Goal: Information Seeking & Learning: Learn about a topic

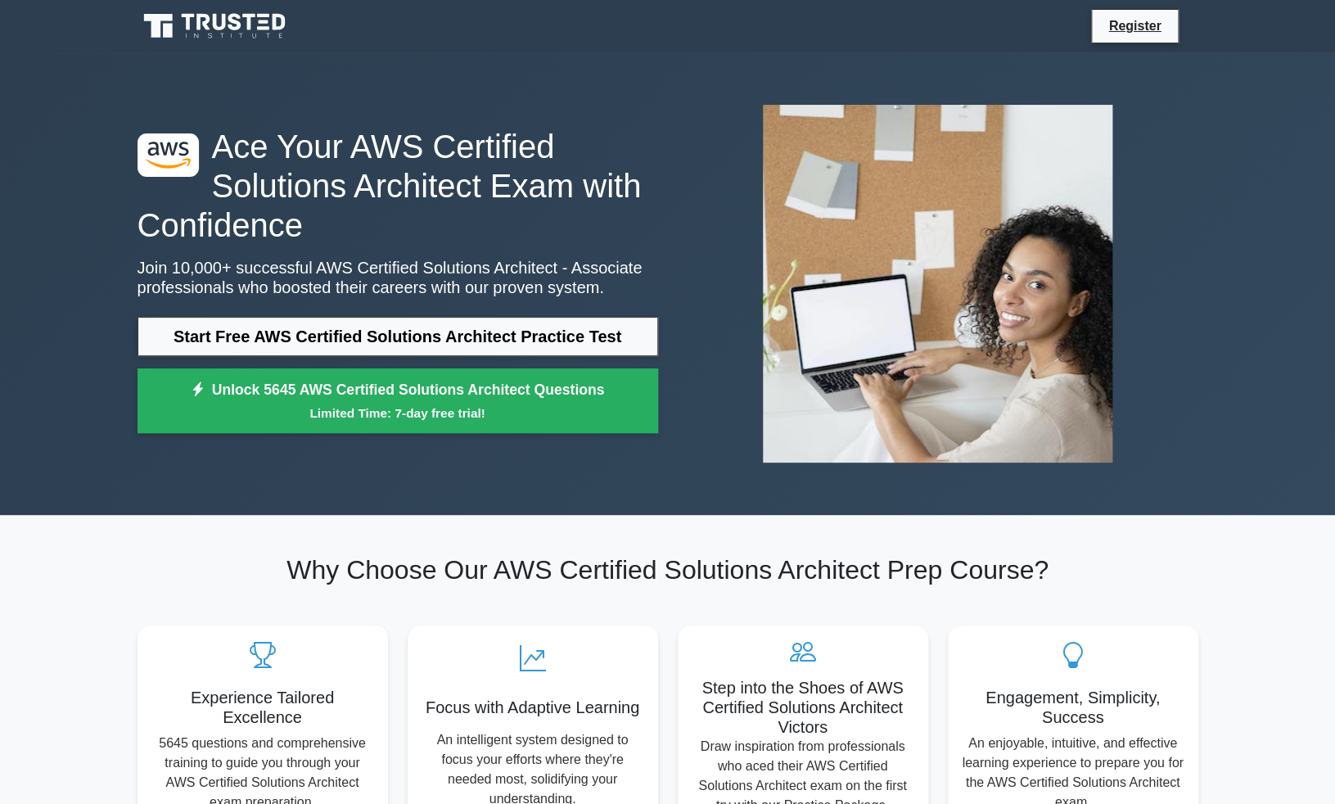
click at [452, 333] on link "Start Free AWS Certified Solutions Architect Practice Test" at bounding box center [398, 336] width 521 height 39
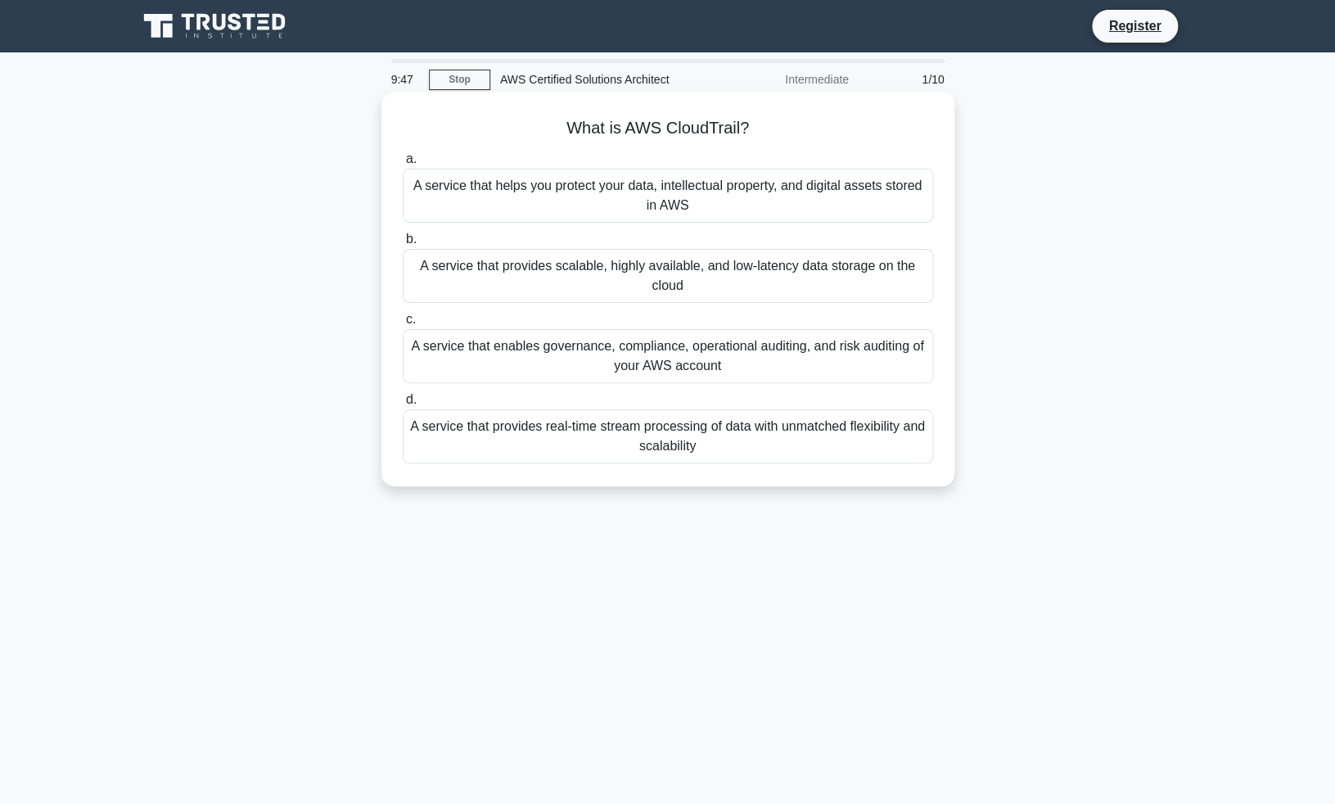
click at [822, 359] on div "A service that enables governance, compliance, operational auditing, and risk a…" at bounding box center [668, 356] width 531 height 54
click at [403, 325] on input "c. A service that enables governance, compliance, operational auditing, and ris…" at bounding box center [403, 319] width 0 height 11
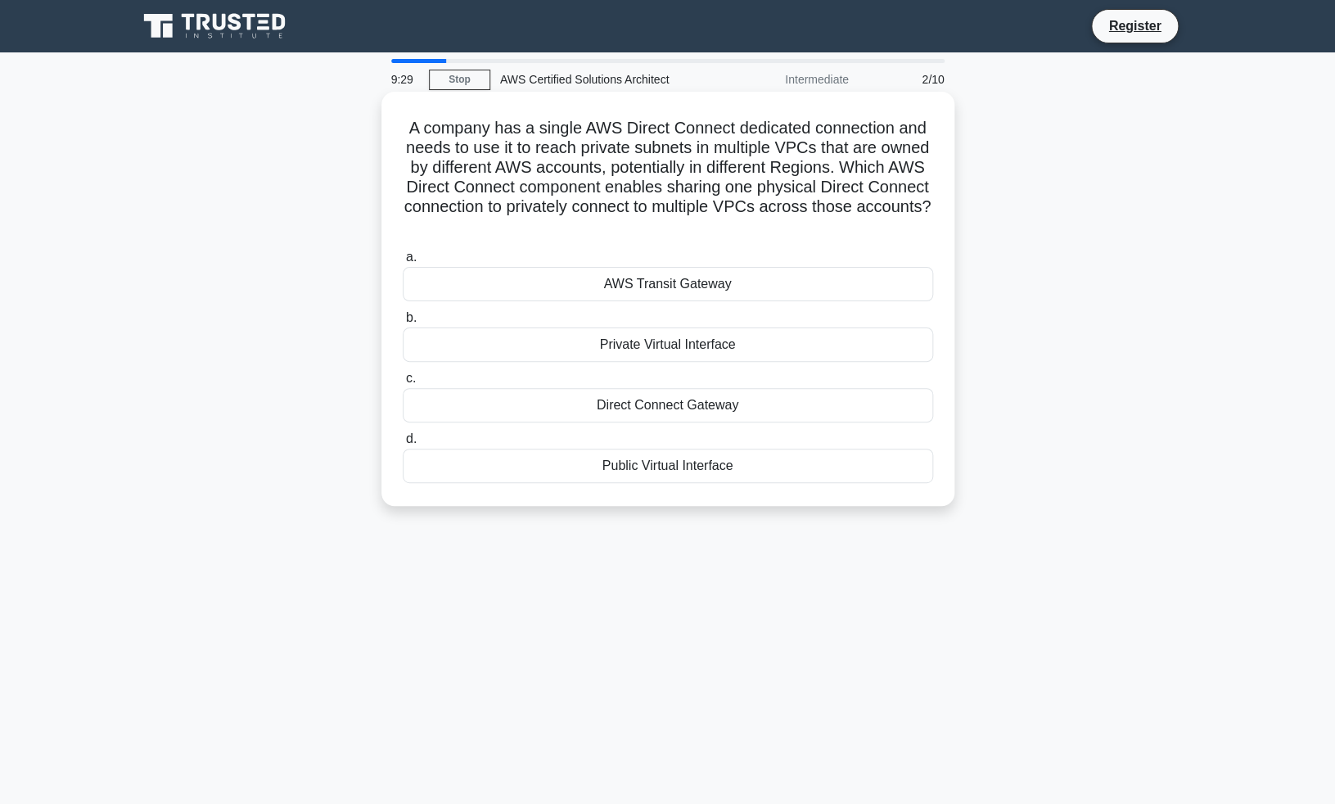
click at [653, 404] on div "Direct Connect Gateway" at bounding box center [668, 405] width 531 height 34
click at [403, 384] on input "c. Direct Connect Gateway" at bounding box center [403, 378] width 0 height 11
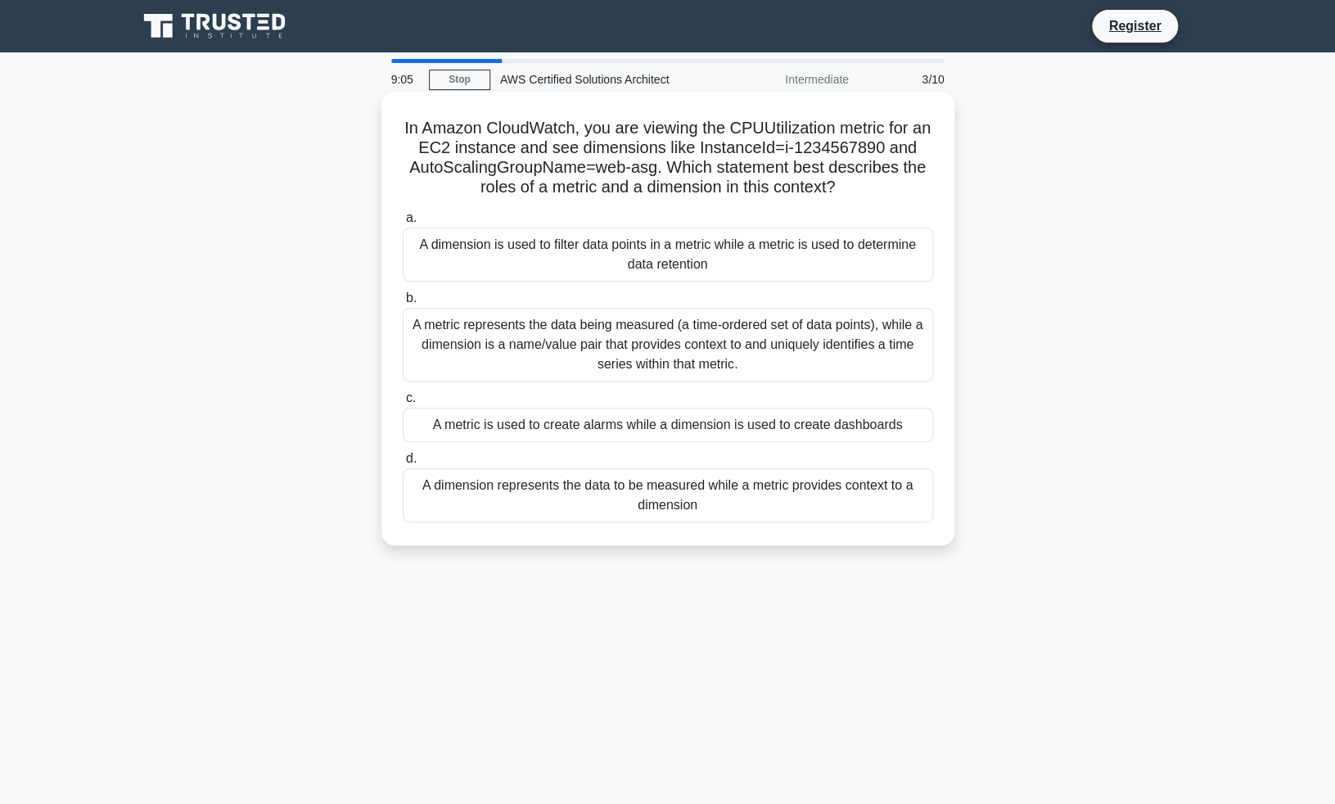
click at [659, 427] on div "A metric is used to create alarms while a dimension is used to create dashboards" at bounding box center [668, 425] width 531 height 34
click at [403, 404] on input "c. A metric is used to create alarms while a dimension is used to create dashbo…" at bounding box center [403, 398] width 0 height 11
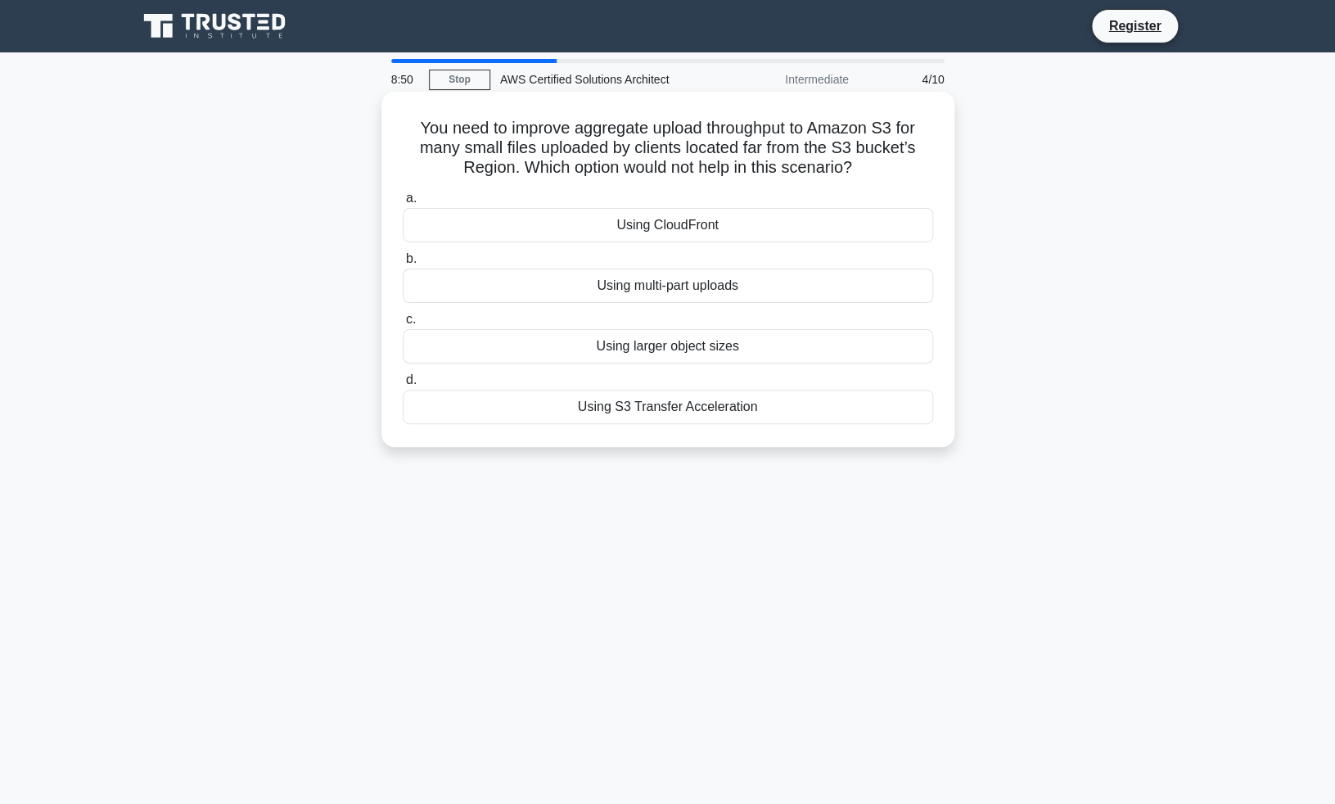
click at [714, 416] on div "Using S3 Transfer Acceleration" at bounding box center [668, 407] width 531 height 34
click at [403, 386] on input "d. Using S3 Transfer Acceleration" at bounding box center [403, 380] width 0 height 11
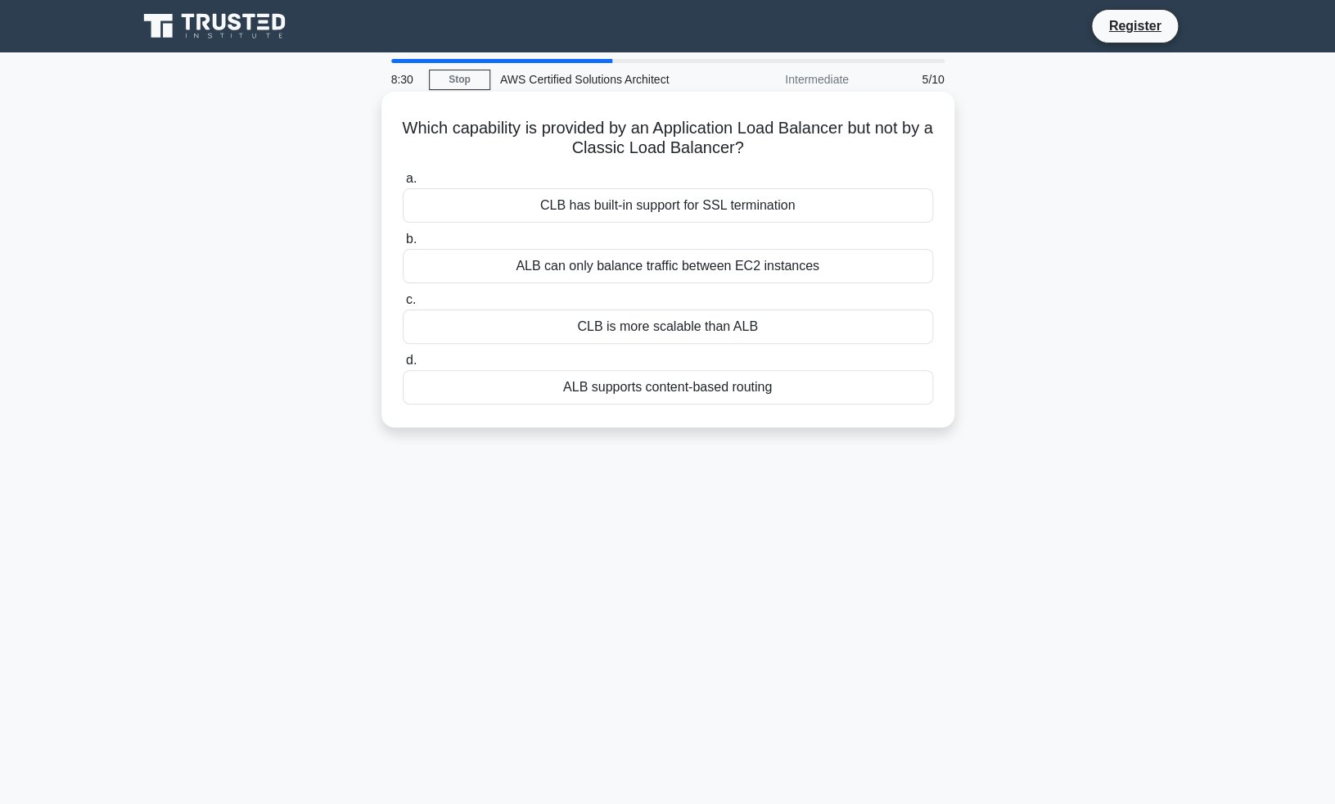
click at [749, 202] on div "CLB has built-in support for SSL termination" at bounding box center [668, 205] width 531 height 34
click at [403, 184] on input "a. CLB has built-in support for SSL termination" at bounding box center [403, 179] width 0 height 11
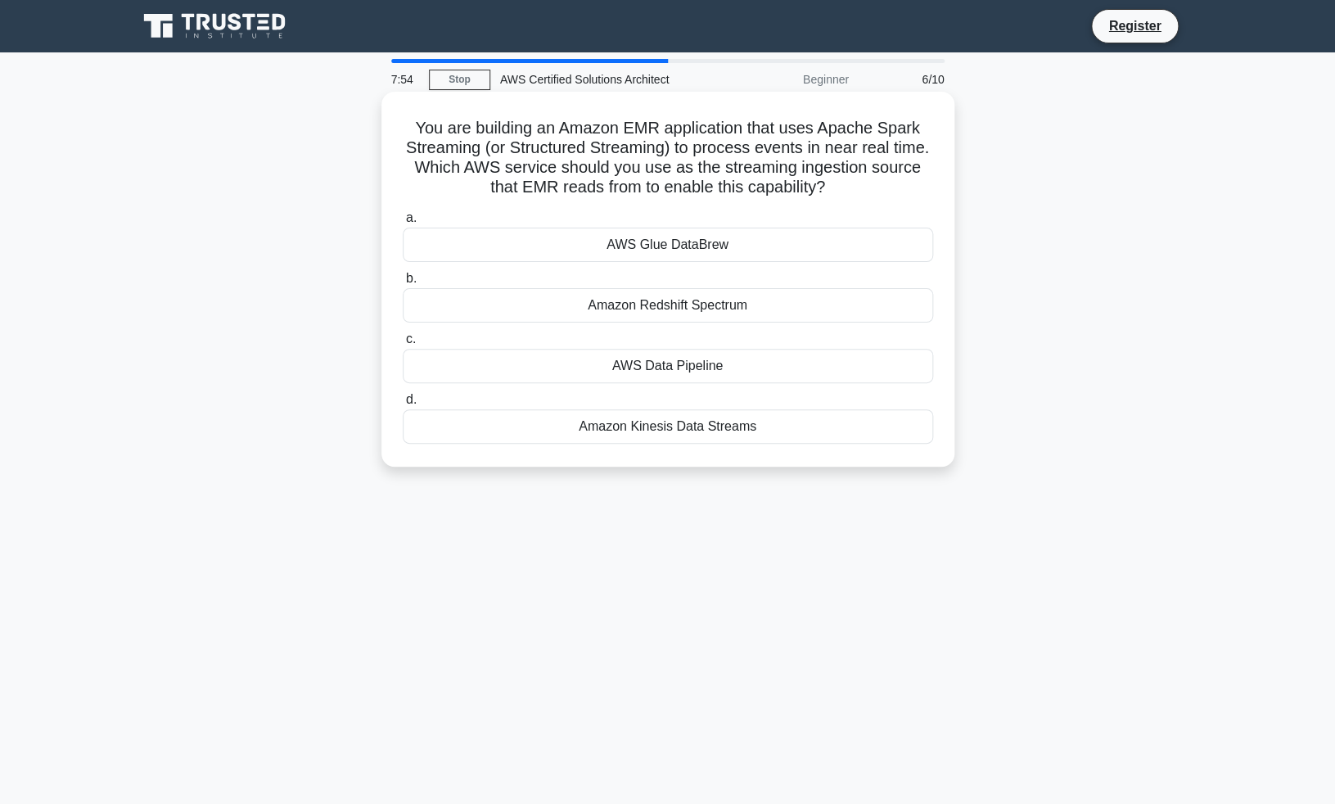
click at [734, 428] on div "Amazon Kinesis Data Streams" at bounding box center [668, 426] width 531 height 34
click at [403, 405] on input "d. Amazon Kinesis Data Streams" at bounding box center [403, 400] width 0 height 11
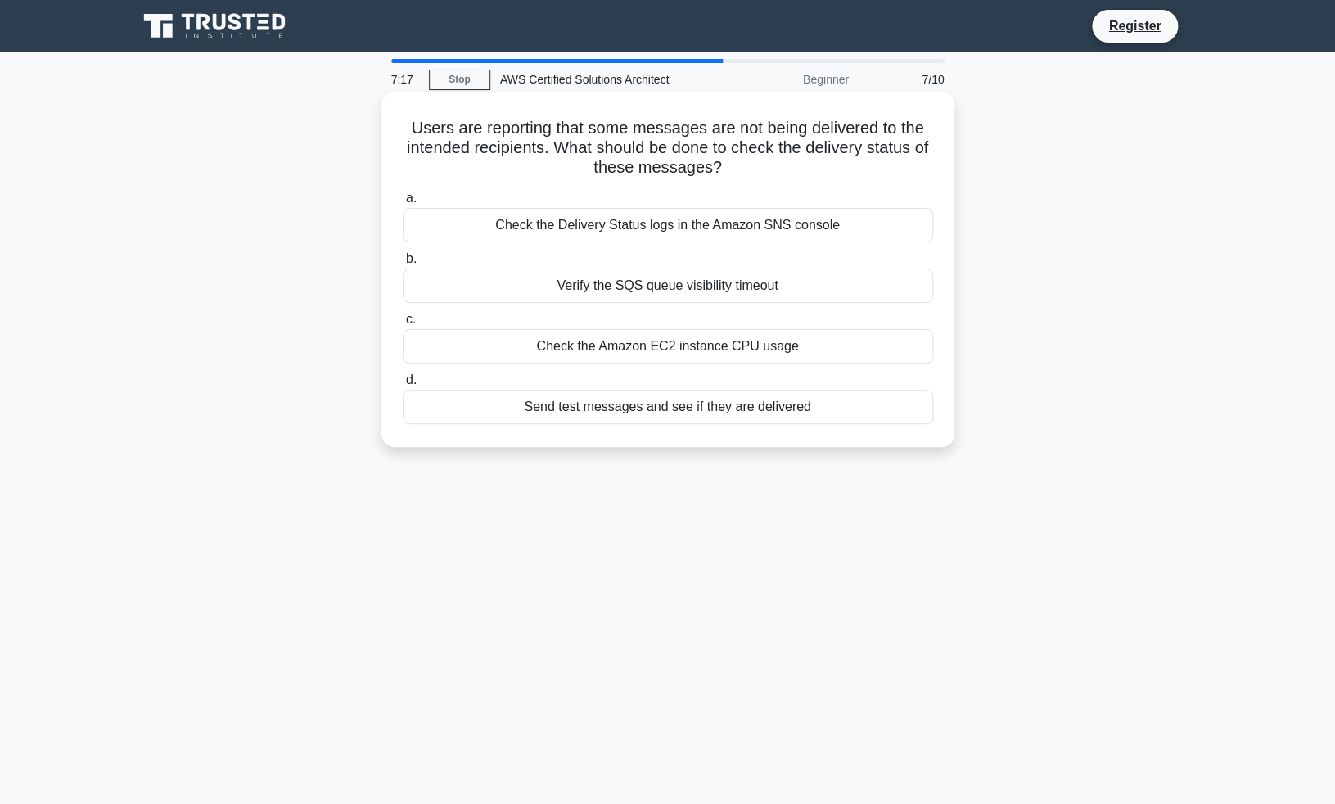
click at [700, 292] on div "Verify the SQS queue visibility timeout" at bounding box center [668, 286] width 531 height 34
click at [403, 264] on input "b. Verify the SQS queue visibility timeout" at bounding box center [403, 259] width 0 height 11
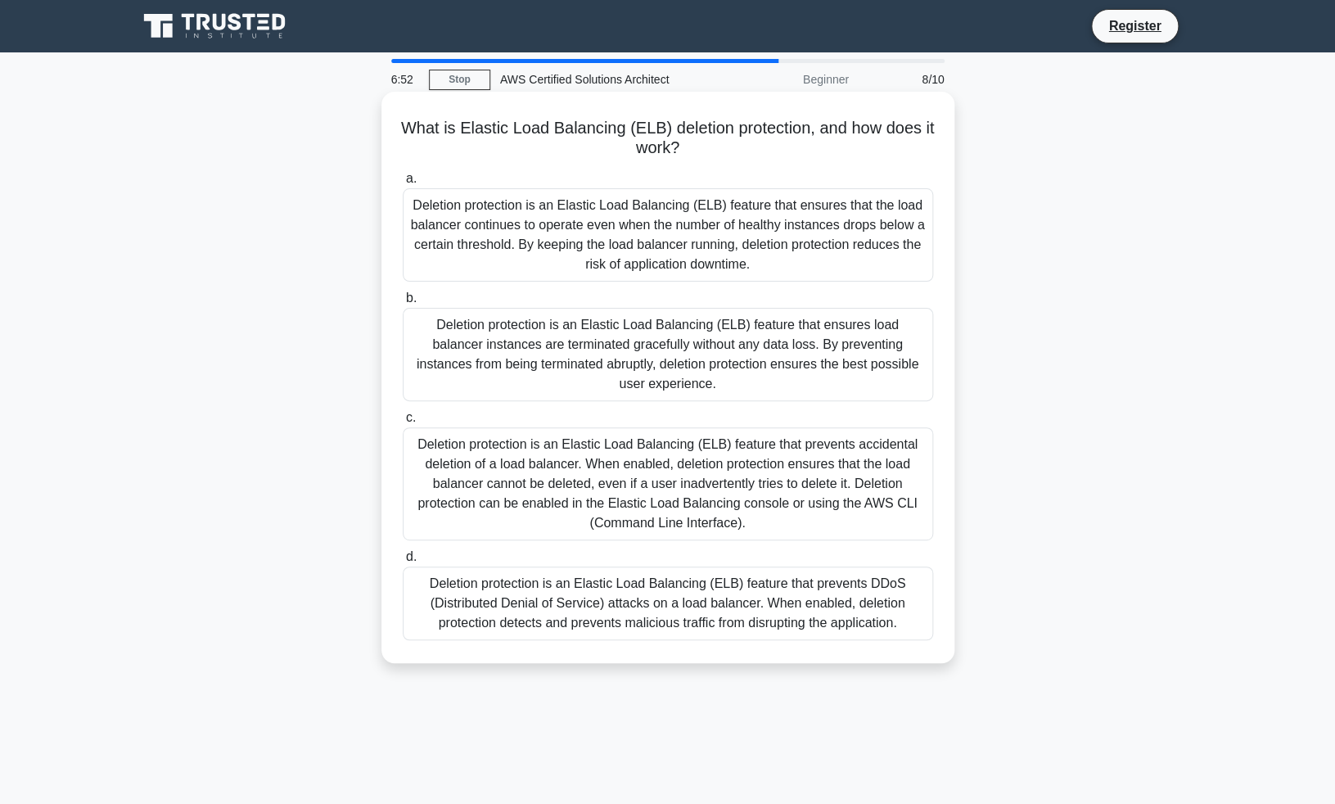
click at [617, 446] on div "Deletion protection is an Elastic Load Balancing (ELB) feature that prevents ac…" at bounding box center [668, 483] width 531 height 113
click at [403, 423] on input "c. Deletion protection is an Elastic Load Balancing (ELB) feature that prevents…" at bounding box center [403, 418] width 0 height 11
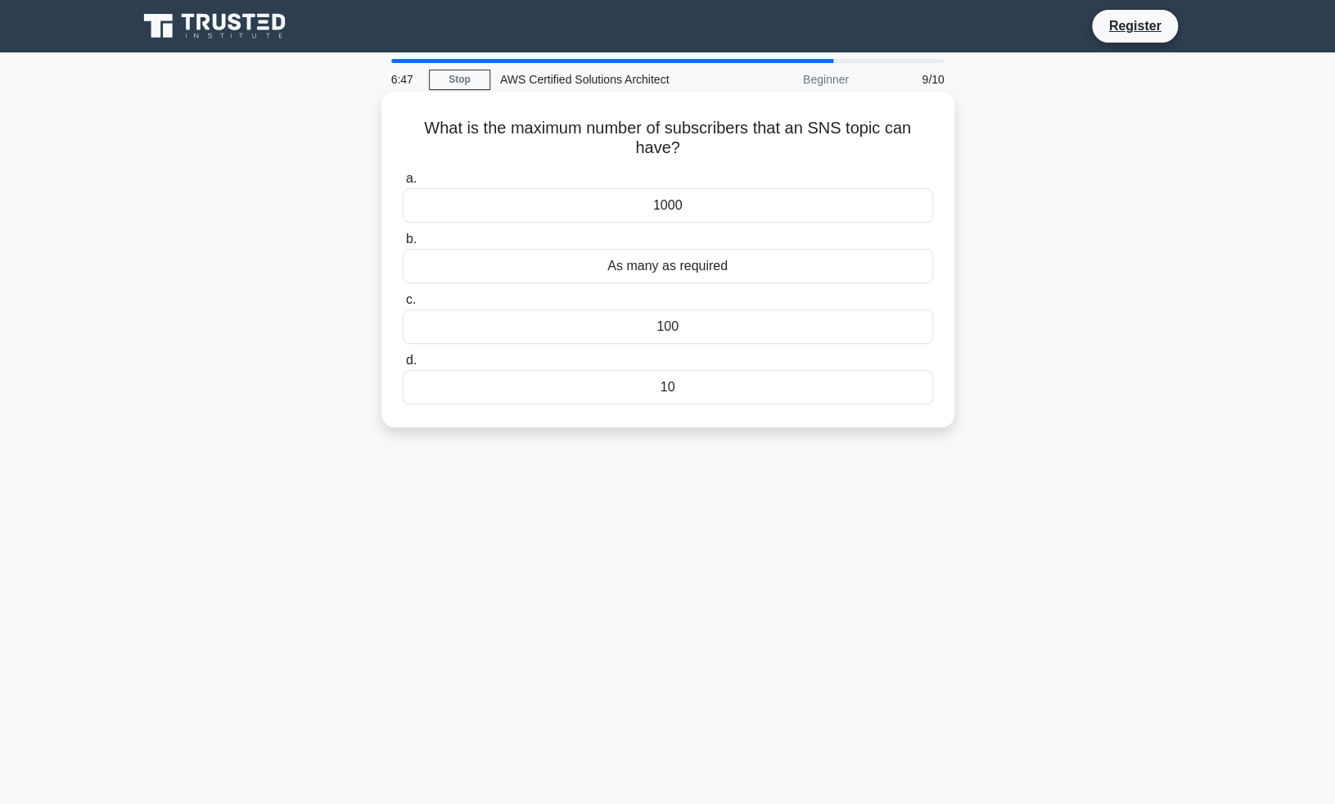
click at [748, 270] on div "As many as required" at bounding box center [668, 266] width 531 height 34
click at [403, 245] on input "b. As many as required" at bounding box center [403, 239] width 0 height 11
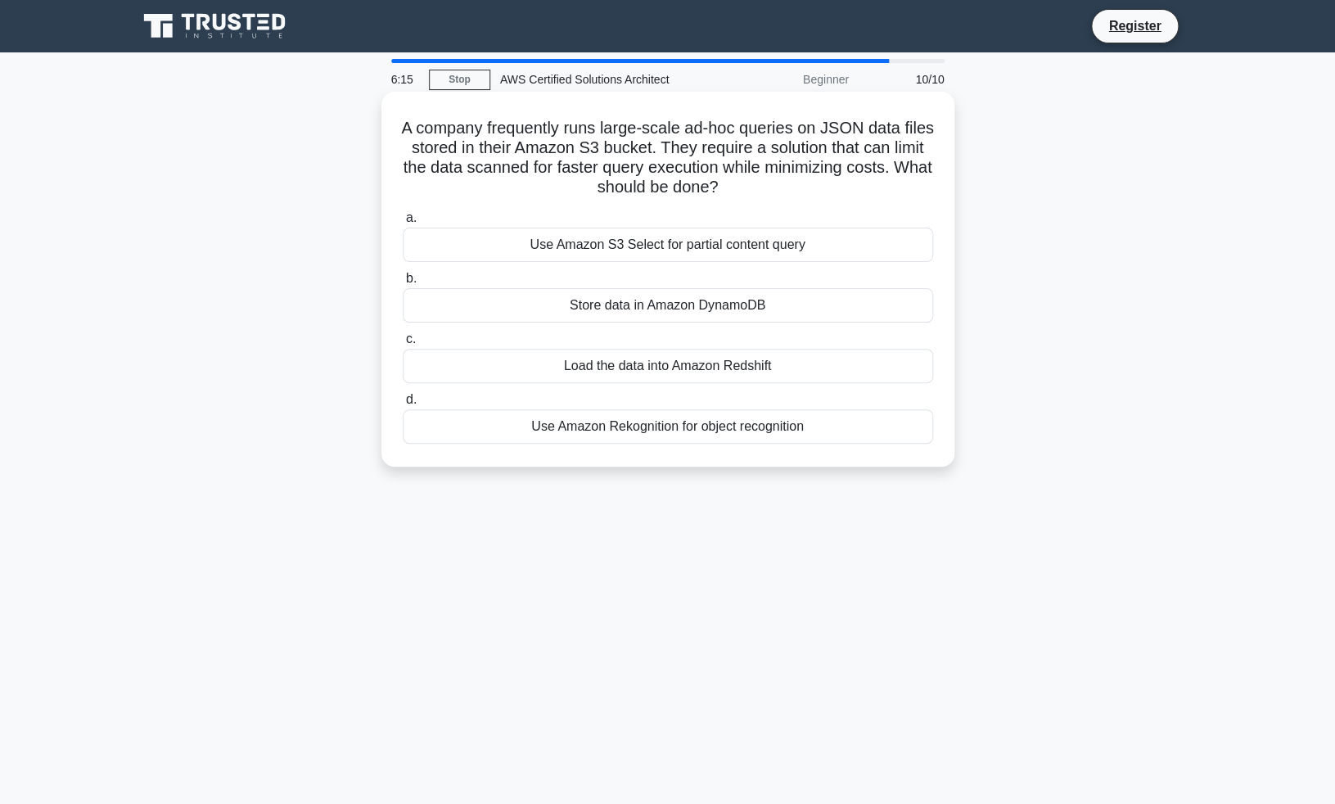
click at [820, 303] on div "Store data in Amazon DynamoDB" at bounding box center [668, 305] width 531 height 34
click at [403, 284] on input "b. Store data in Amazon DynamoDB" at bounding box center [403, 278] width 0 height 11
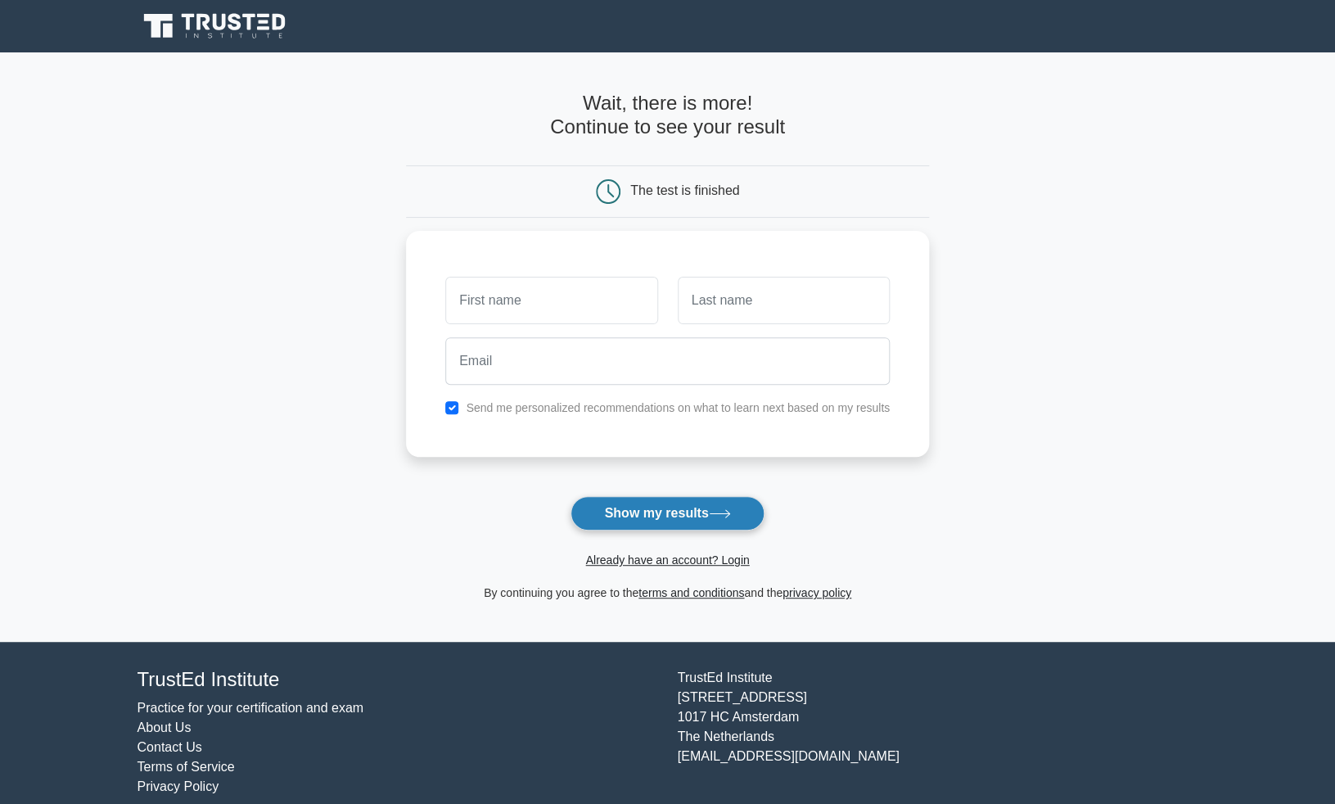
click at [703, 512] on button "Show my results" at bounding box center [667, 513] width 193 height 34
click at [577, 301] on input "text" at bounding box center [551, 296] width 212 height 47
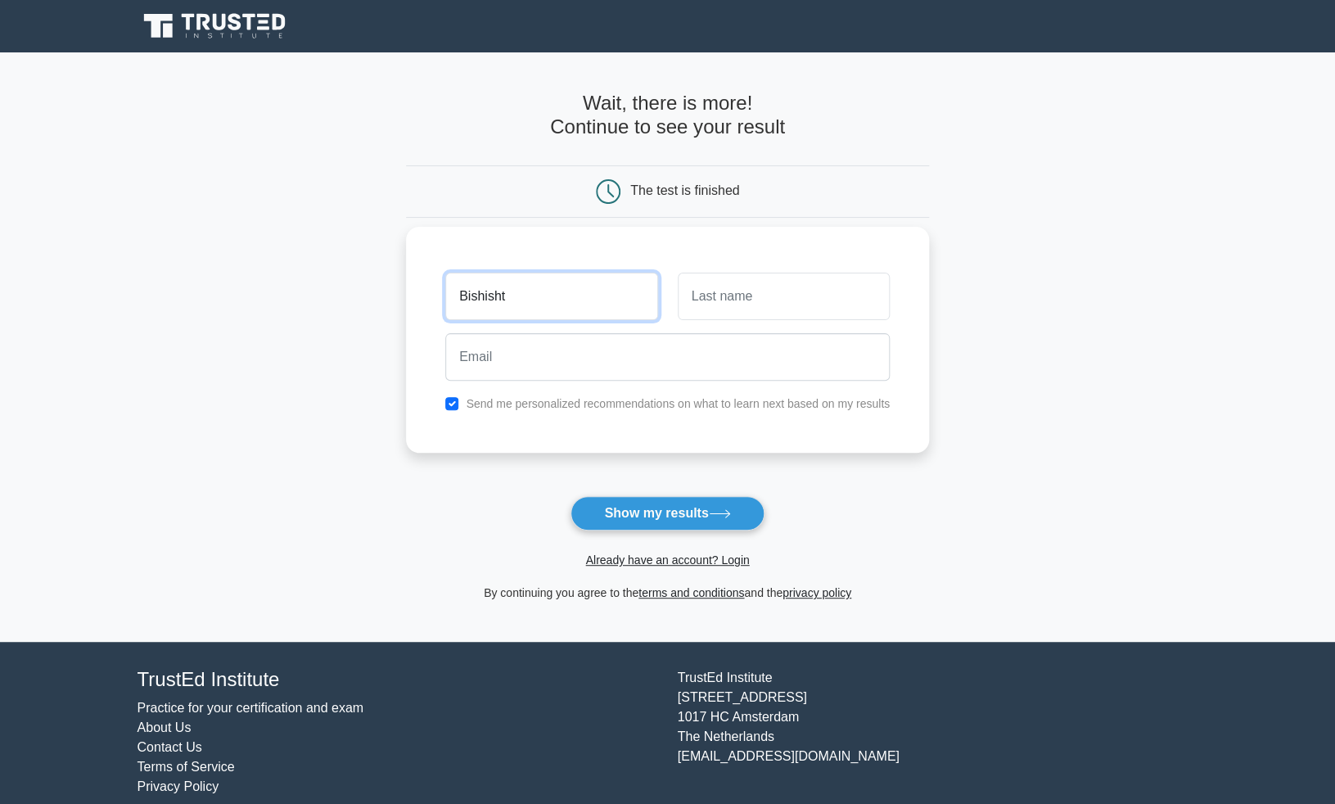
type input "Bishisht"
click at [794, 323] on div at bounding box center [784, 296] width 232 height 61
click at [820, 282] on input "text" at bounding box center [784, 296] width 212 height 47
click at [775, 295] on input "text" at bounding box center [784, 296] width 212 height 47
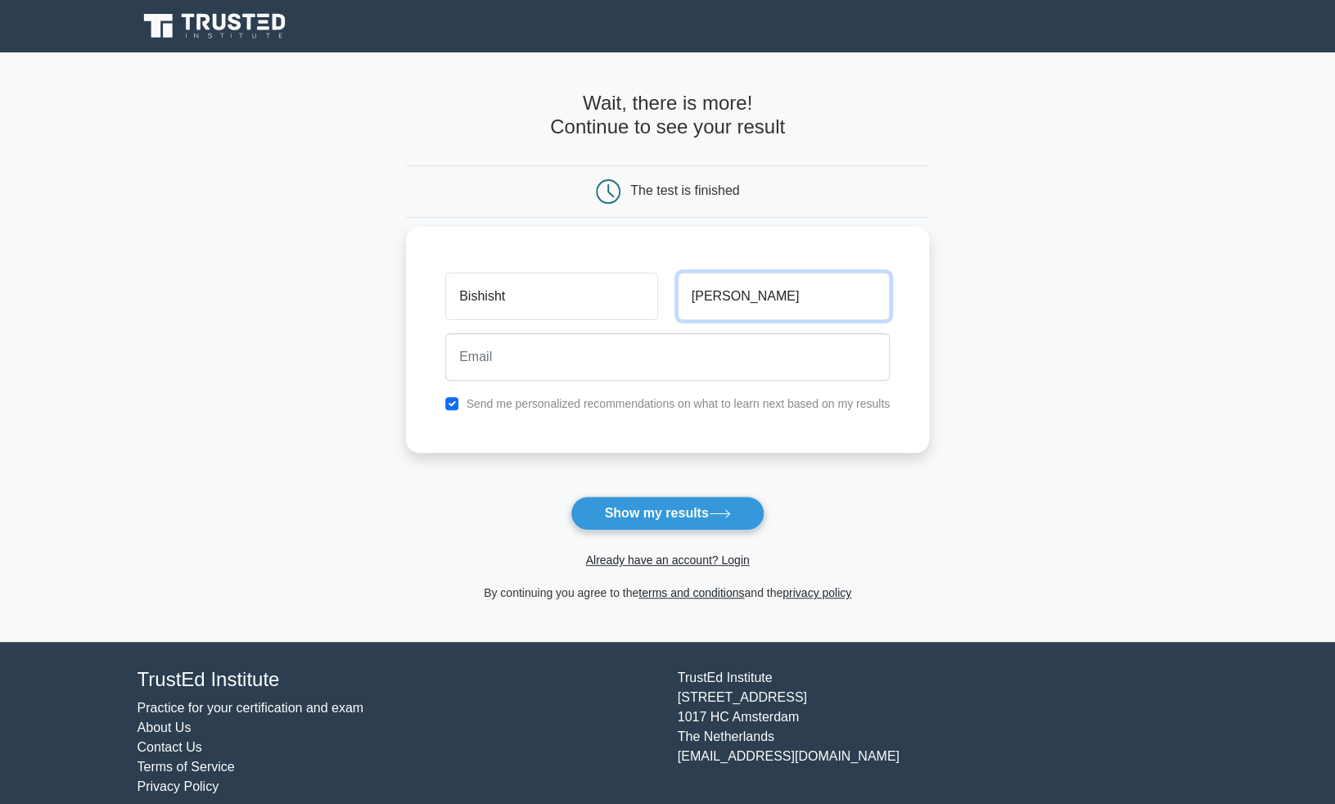
type input "Bhatta"
click at [568, 364] on input "email" at bounding box center [667, 356] width 445 height 47
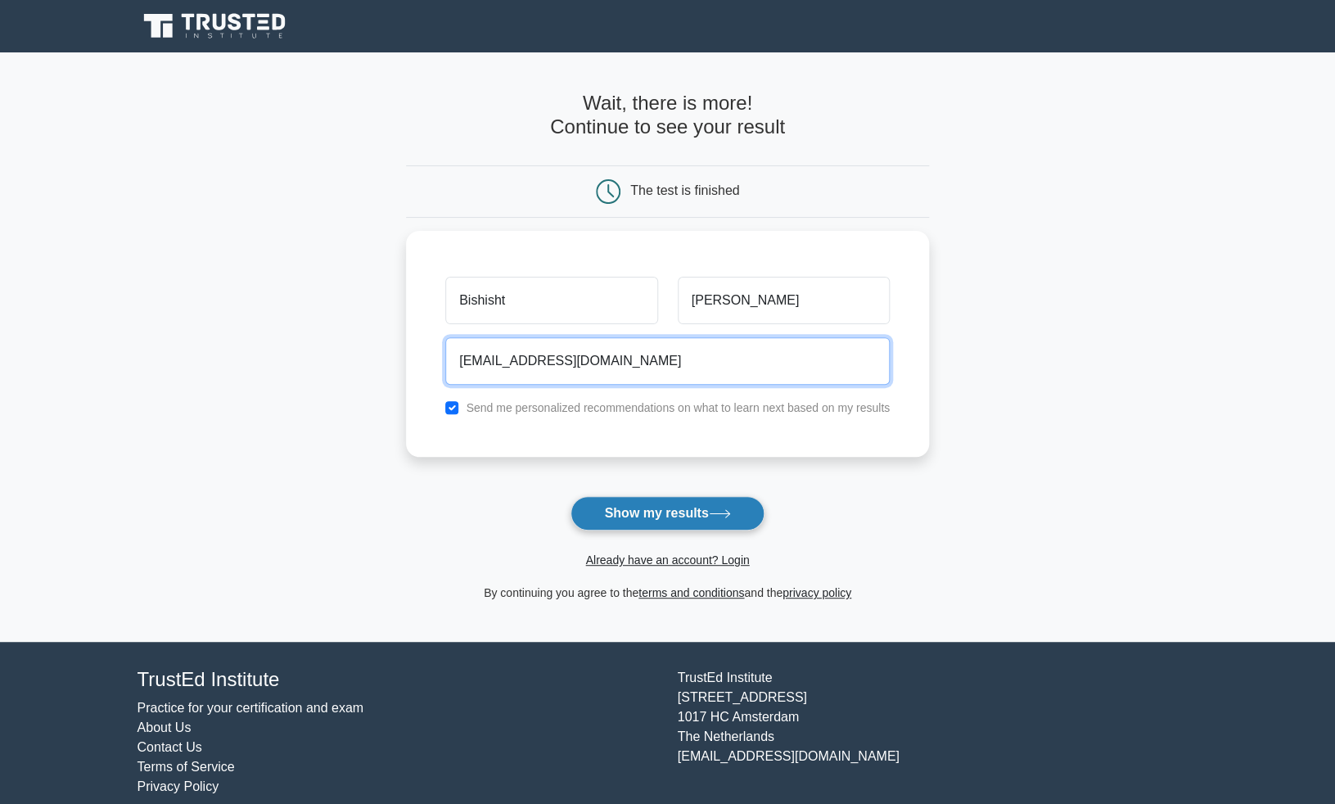
type input "bishisht.np.mnr@gmail.com"
click at [713, 510] on button "Show my results" at bounding box center [667, 513] width 193 height 34
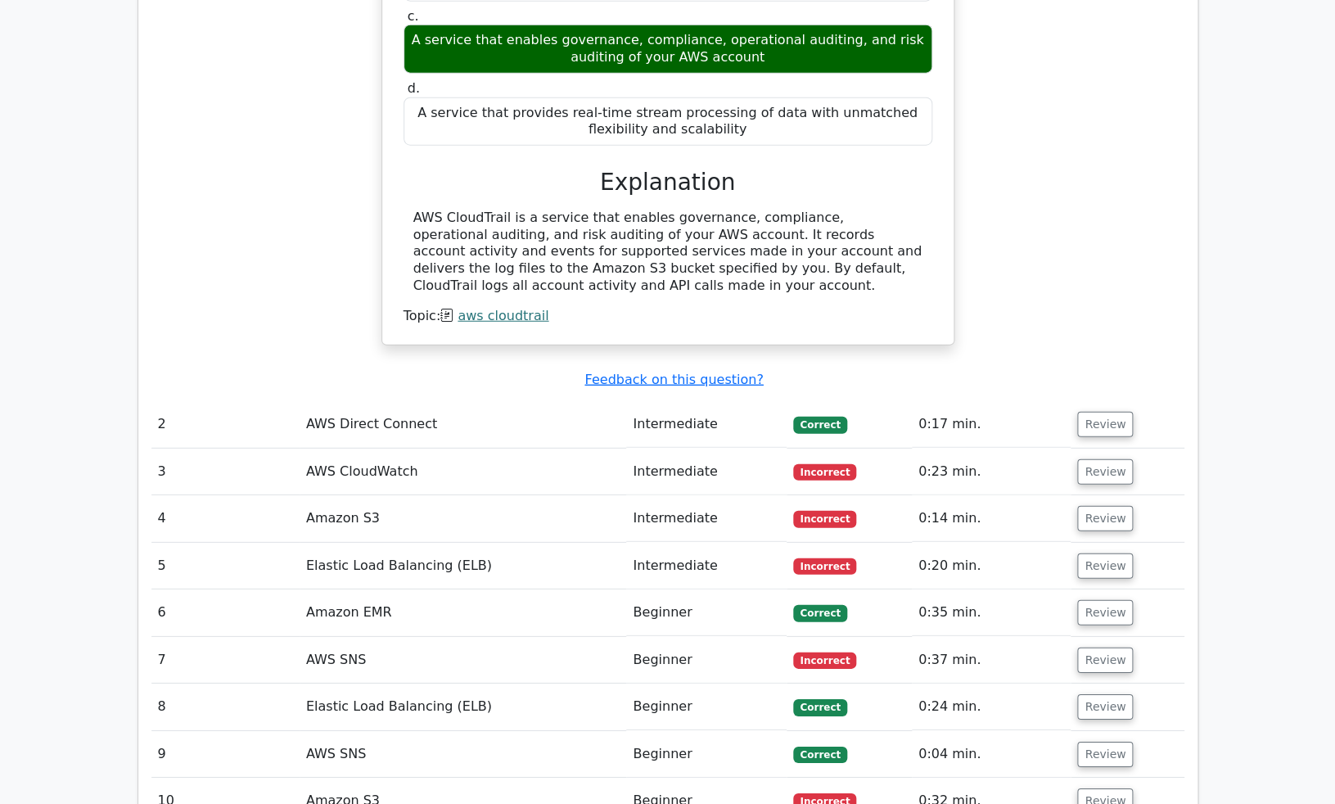
scroll to position [1715, 0]
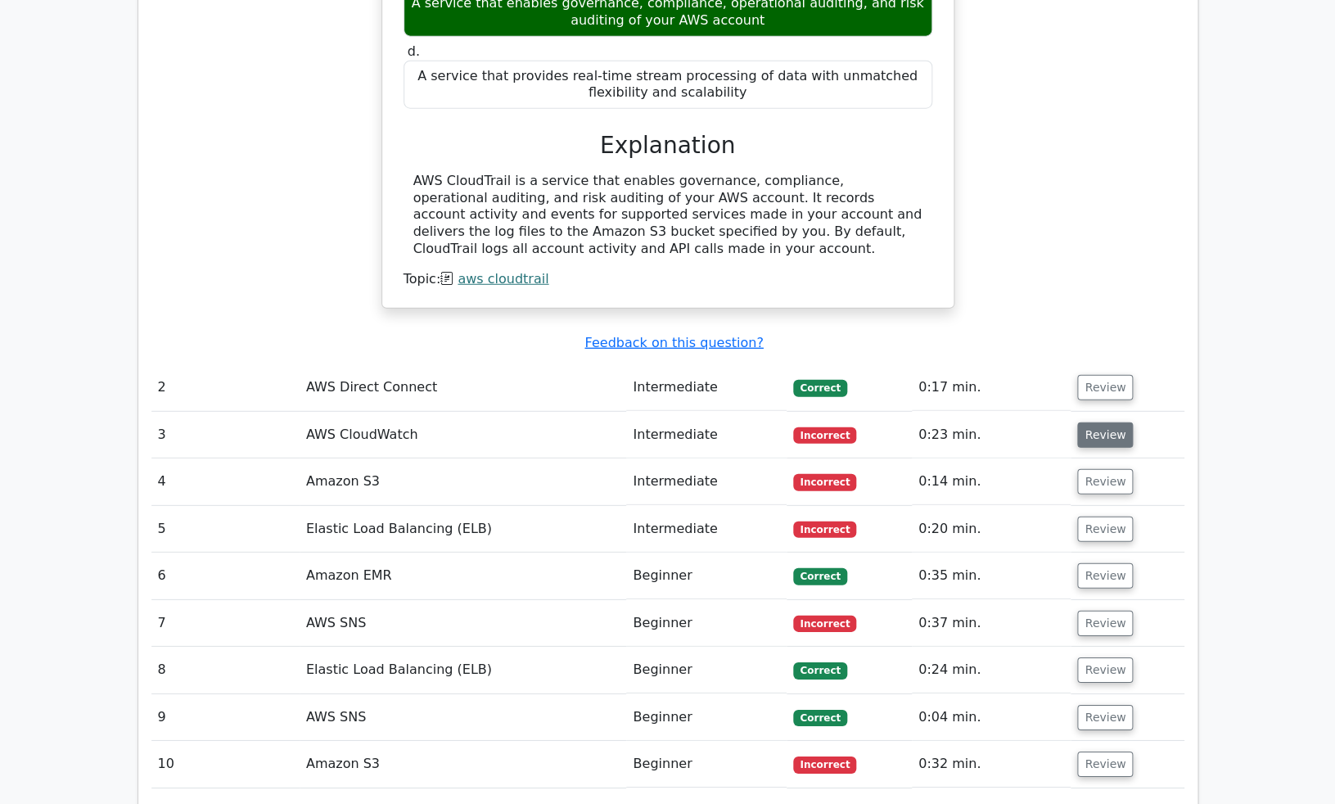
click at [1096, 423] on button "Review" at bounding box center [1106, 435] width 56 height 25
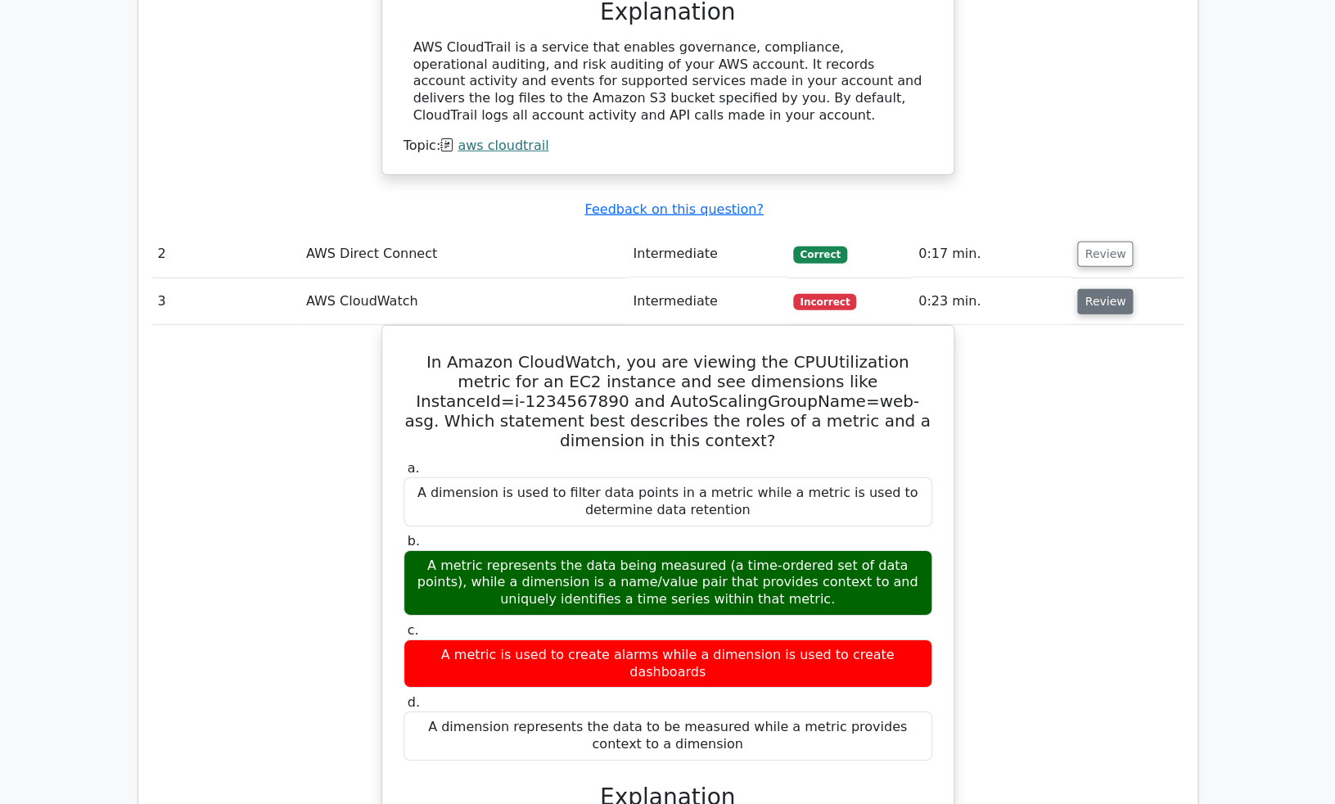
scroll to position [1907, 0]
